Goal: Information Seeking & Learning: Learn about a topic

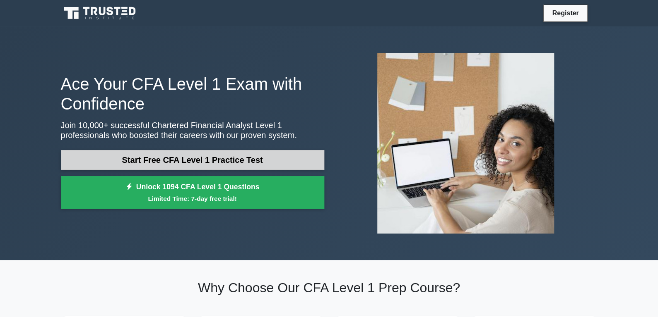
click at [239, 159] on link "Start Free CFA Level 1 Practice Test" at bounding box center [192, 160] width 263 height 20
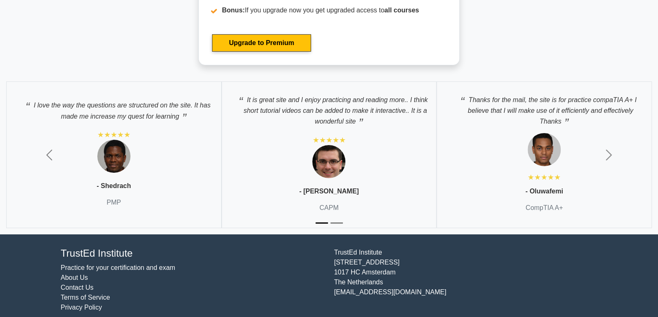
scroll to position [1550, 0]
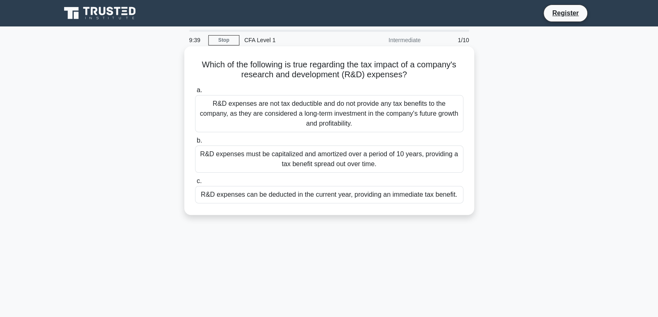
click at [313, 202] on div "R&D expenses can be deducted in the current year, providing an immediate tax be…" at bounding box center [329, 194] width 268 height 17
click at [195, 184] on input "c. R&D expenses can be deducted in the current year, providing an immediate tax…" at bounding box center [195, 181] width 0 height 5
